Goal: Transaction & Acquisition: Download file/media

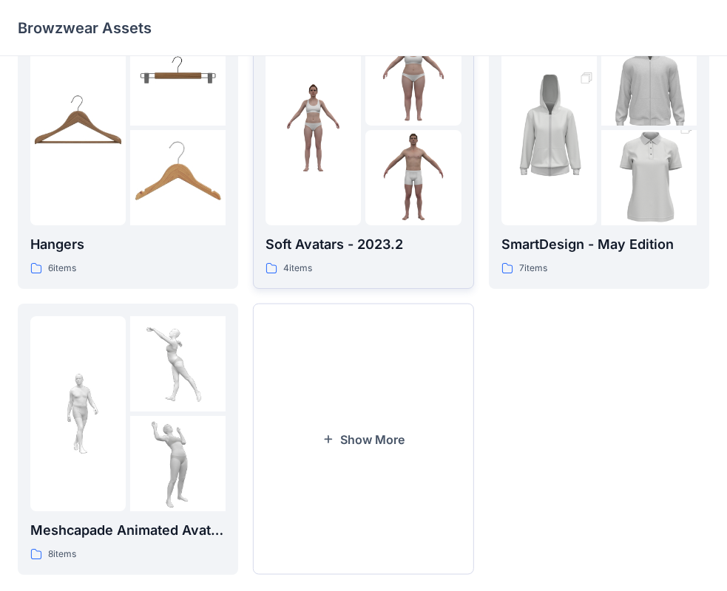
scroll to position [367, 0]
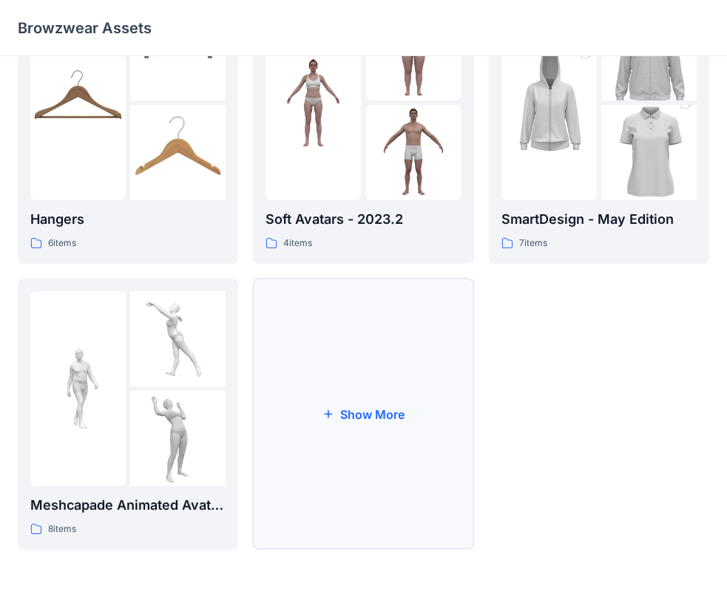
click at [373, 418] on button "Show More" at bounding box center [363, 414] width 220 height 271
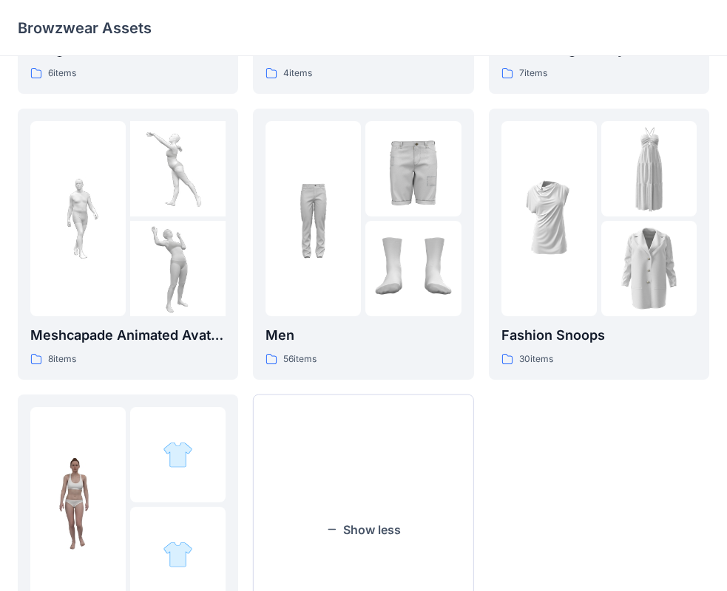
scroll to position [653, 0]
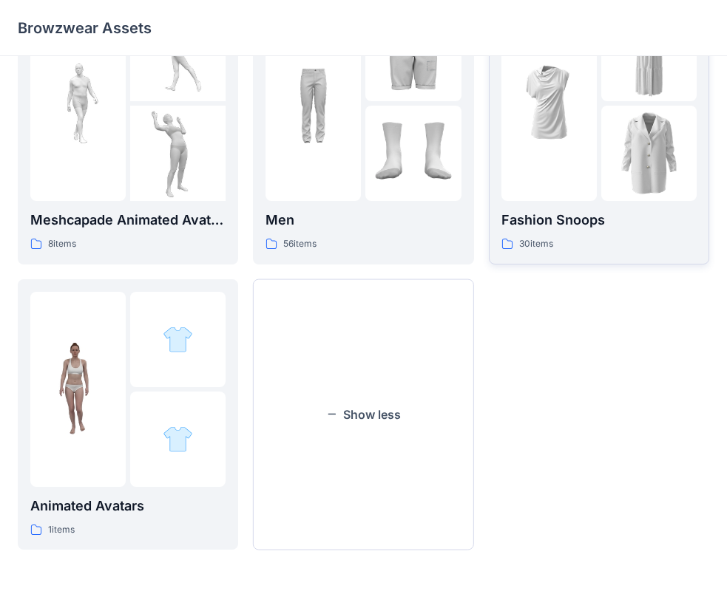
click at [572, 174] on div at bounding box center [548, 103] width 95 height 195
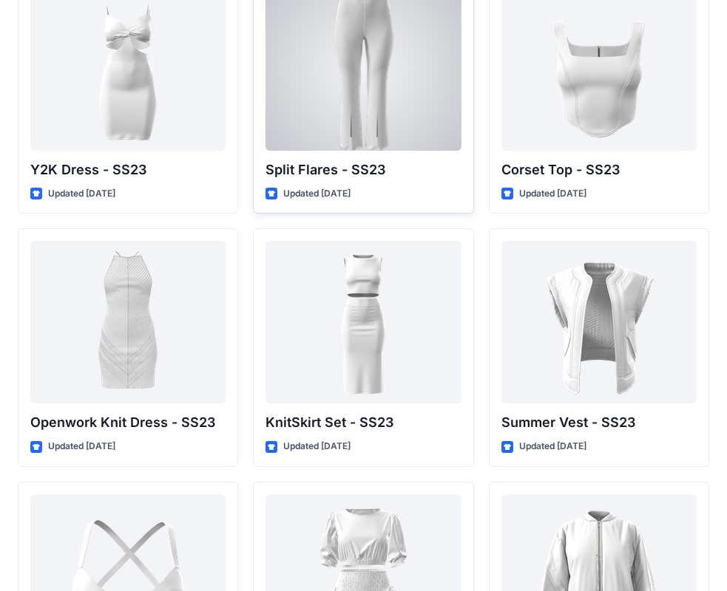
scroll to position [1217, 0]
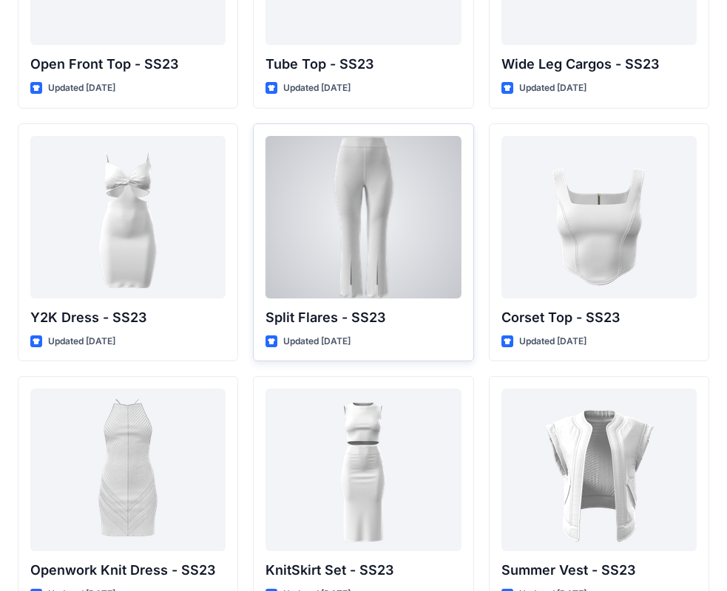
click at [392, 245] on div at bounding box center [362, 217] width 195 height 163
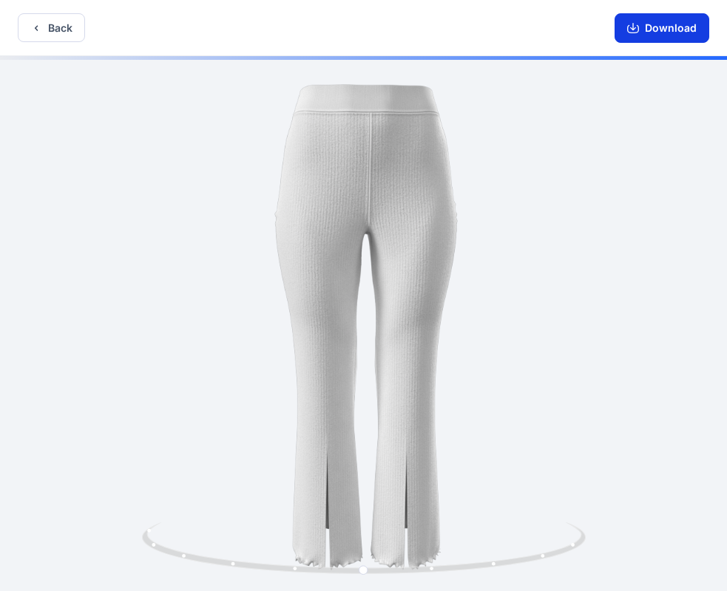
click at [678, 24] on button "Download" at bounding box center [661, 28] width 95 height 30
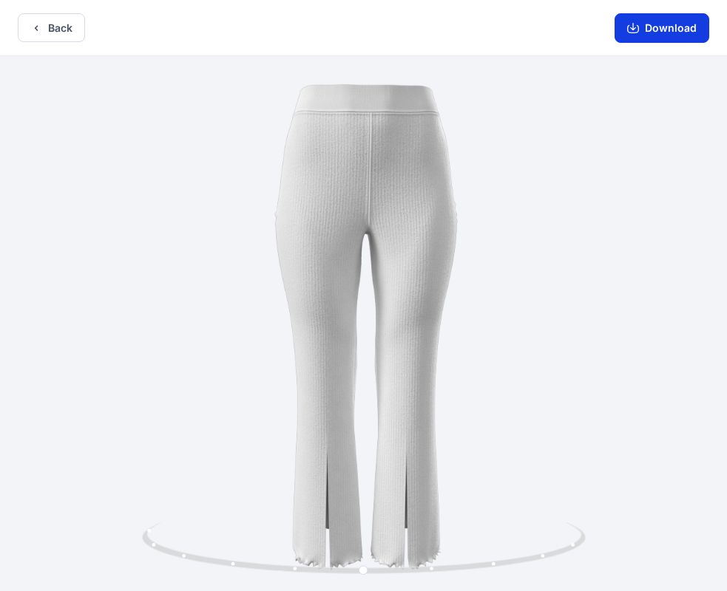
click at [664, 33] on button "Download" at bounding box center [661, 28] width 95 height 30
